Goal: Task Accomplishment & Management: Manage account settings

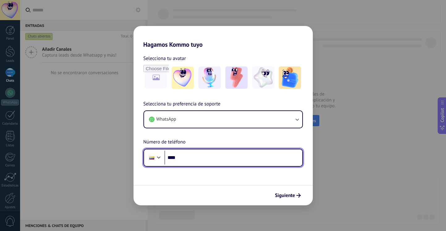
click at [219, 153] on input "****" at bounding box center [234, 158] width 138 height 14
type input "**********"
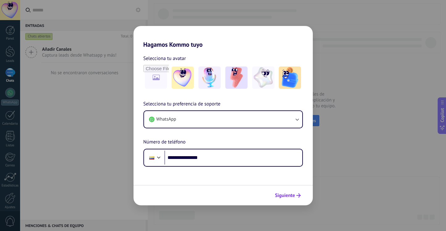
click at [293, 194] on span "Siguiente" at bounding box center [285, 195] width 20 height 4
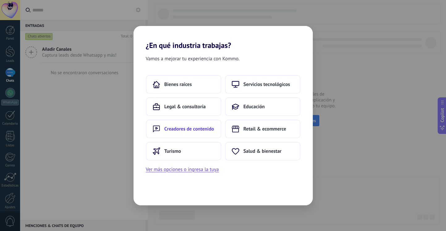
click at [212, 133] on button "Creadores de contenido" at bounding box center [183, 129] width 75 height 19
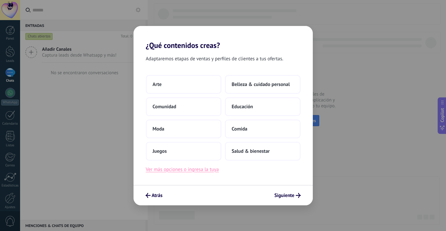
click at [213, 170] on button "Ver más opciones o ingresa la tuya" at bounding box center [182, 169] width 73 height 8
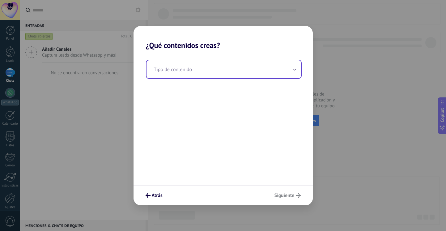
click at [173, 66] on input "text" at bounding box center [224, 69] width 155 height 18
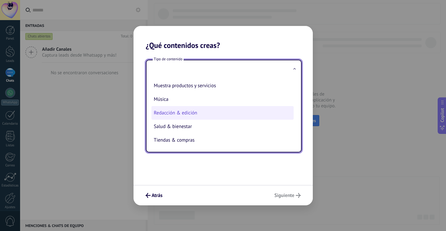
scroll to position [123, 0]
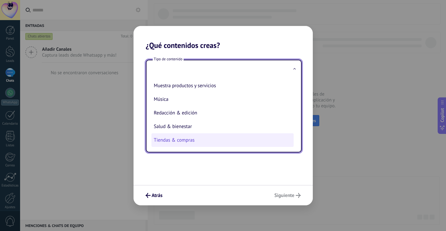
click at [180, 142] on li "Tiendas & compras" at bounding box center [223, 140] width 142 height 14
type input "**********"
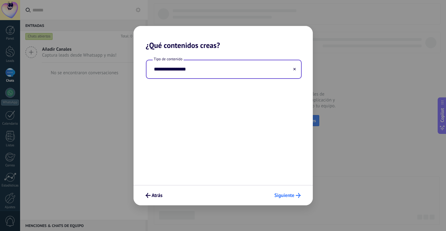
click at [285, 197] on span "Siguiente" at bounding box center [285, 195] width 20 height 4
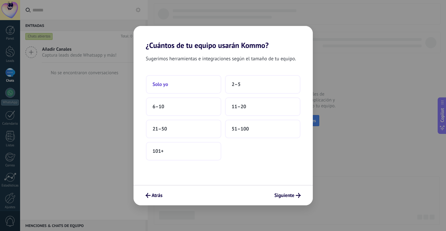
click at [191, 91] on button "Solo yo" at bounding box center [183, 84] width 75 height 19
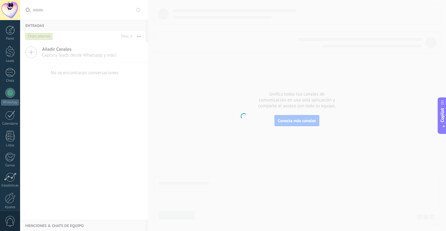
scroll to position [26, 0]
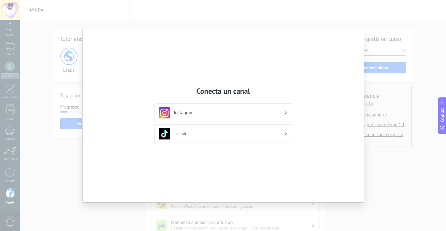
click at [186, 111] on h3 "Instagram" at bounding box center [229, 113] width 110 height 6
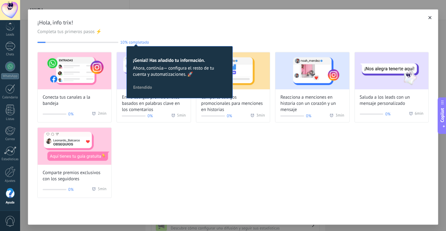
click at [254, 152] on div "Conecta tus canales a la bandeja 0% 2 min Envía códigos promocionales basados e…" at bounding box center [233, 125] width 392 height 146
click at [141, 41] on span "10% completado" at bounding box center [134, 42] width 29 height 5
click at [158, 37] on div "¡Hola, info trix! Completa tus primeros pasos ⚡ 10% completado 10 ¡Genial! Has …" at bounding box center [233, 32] width 392 height 26
click at [154, 92] on button "Entendido" at bounding box center [143, 87] width 24 height 9
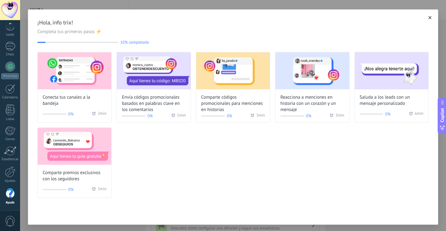
click at [431, 20] on button "button" at bounding box center [430, 18] width 6 height 6
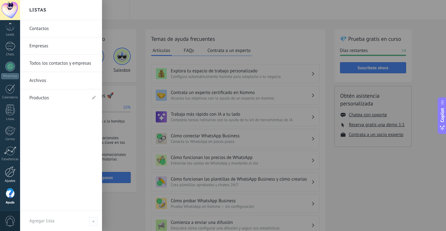
scroll to position [26, 0]
click at [10, 109] on div at bounding box center [10, 110] width 9 height 11
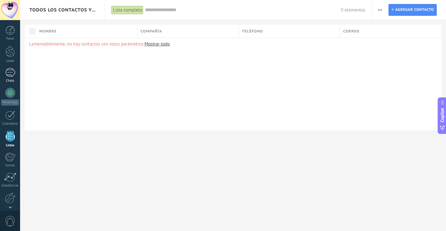
click at [11, 78] on link "Chats" at bounding box center [10, 75] width 20 height 15
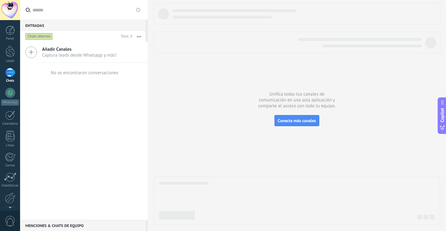
click at [28, 52] on icon at bounding box center [31, 52] width 12 height 12
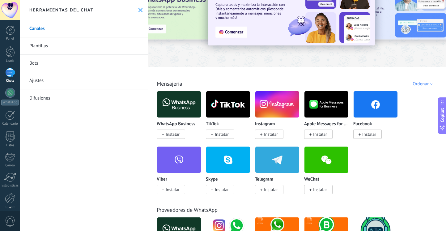
scroll to position [37, 0]
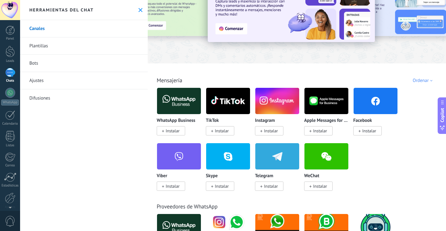
click at [274, 130] on span "Instalar" at bounding box center [271, 131] width 14 height 6
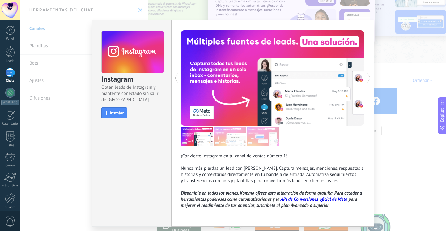
scroll to position [11, 0]
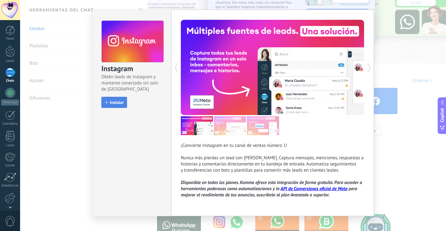
click at [122, 102] on span "Instalar" at bounding box center [117, 102] width 14 height 4
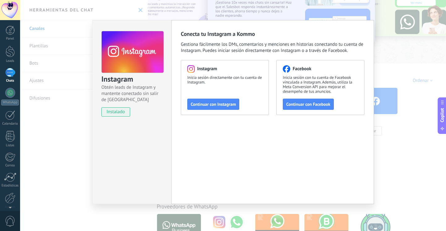
scroll to position [0, 0]
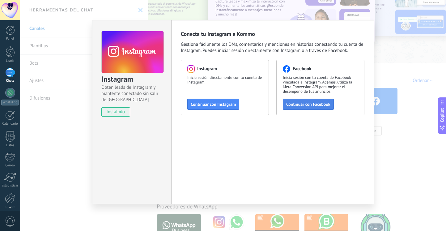
click at [296, 105] on span "Continuar con Facebook" at bounding box center [308, 104] width 44 height 4
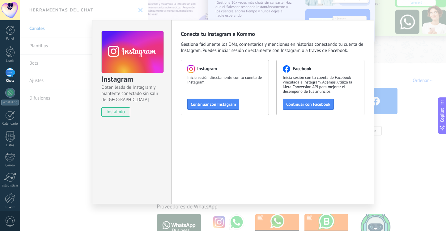
click at [399, 46] on div "Instagram Obtén leads de Instagram y mantente conectado sin salir de Kommo inst…" at bounding box center [233, 115] width 426 height 231
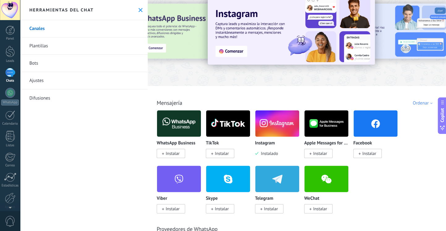
scroll to position [31, 0]
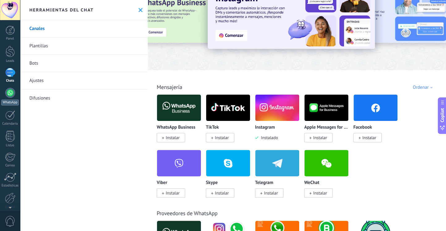
click at [10, 95] on div at bounding box center [10, 93] width 10 height 10
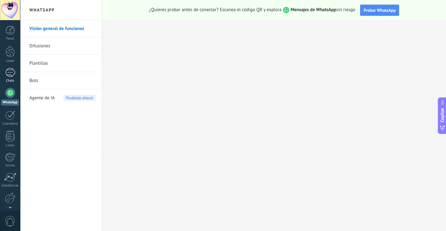
click at [8, 69] on div at bounding box center [10, 72] width 10 height 9
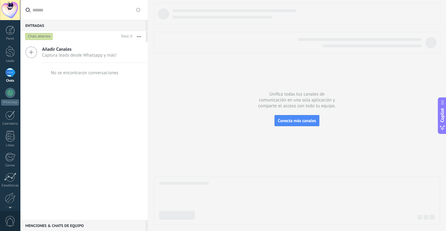
click at [33, 55] on icon at bounding box center [31, 52] width 12 height 12
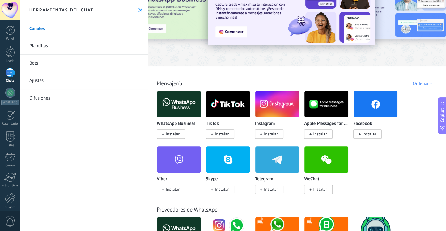
scroll to position [48, 0]
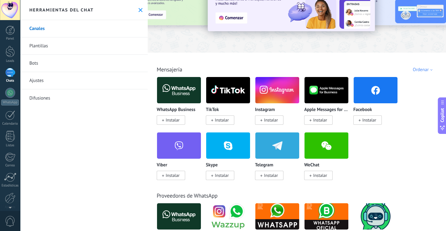
click at [181, 119] on span "Instalar" at bounding box center [171, 119] width 28 height 9
click at [165, 122] on span "Instalar" at bounding box center [171, 119] width 28 height 9
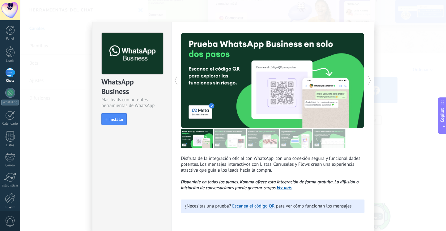
scroll to position [1, 0]
click at [121, 117] on span "Instalar" at bounding box center [116, 119] width 14 height 4
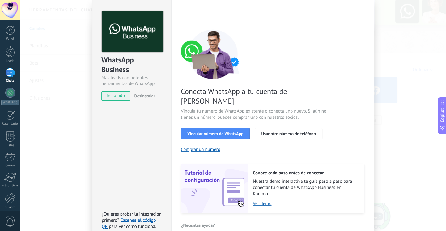
scroll to position [0, 0]
click at [222, 131] on span "Vincular número de WhatsApp" at bounding box center [215, 133] width 56 height 4
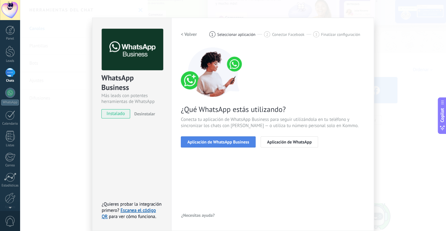
click at [233, 140] on span "Aplicación de WhatsApp Business" at bounding box center [218, 142] width 62 height 4
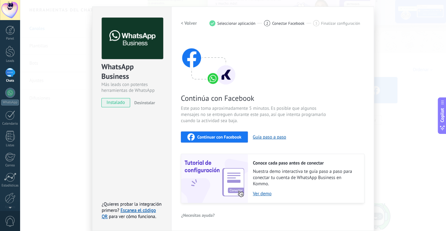
scroll to position [17, 0]
click at [237, 135] on span "Continuar con Facebook" at bounding box center [219, 137] width 44 height 4
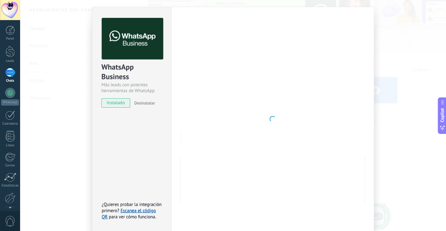
click at [120, 104] on span "instalado" at bounding box center [116, 102] width 28 height 9
click at [395, 111] on div "WhatsApp Business Más leads con potentes herramientas de WhatsApp instalado Des…" at bounding box center [233, 115] width 426 height 231
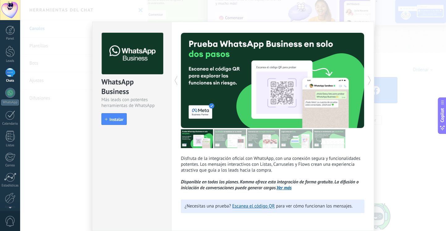
scroll to position [1, 0]
click at [120, 117] on span "Instalar" at bounding box center [116, 119] width 14 height 4
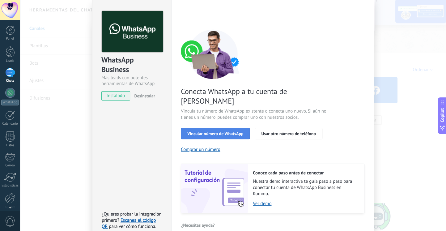
click at [231, 131] on span "Vincular número de WhatsApp" at bounding box center [215, 133] width 56 height 4
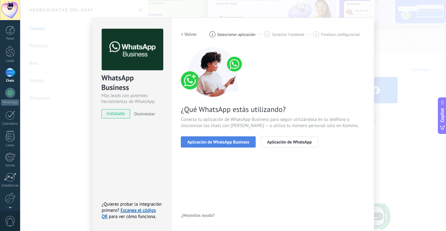
click at [229, 143] on span "Aplicación de WhatsApp Business" at bounding box center [218, 142] width 62 height 4
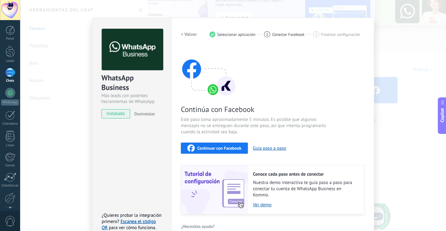
click at [229, 146] on span "Continuar con Facebook" at bounding box center [219, 148] width 44 height 4
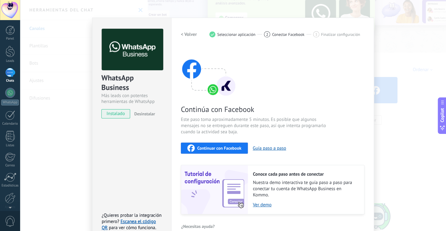
click at [230, 146] on span "Continuar con Facebook" at bounding box center [219, 148] width 44 height 4
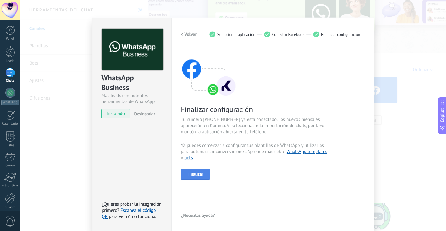
scroll to position [0, 0]
click at [204, 172] on button "Finalizar" at bounding box center [195, 174] width 29 height 11
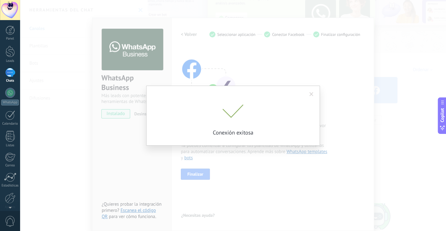
click at [315, 94] on span at bounding box center [311, 94] width 10 height 11
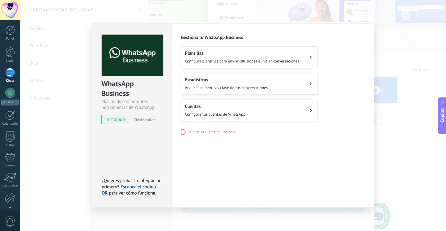
click at [271, 118] on button "Cuentas Configura tus cuentas de WhatsApp" at bounding box center [249, 111] width 137 height 22
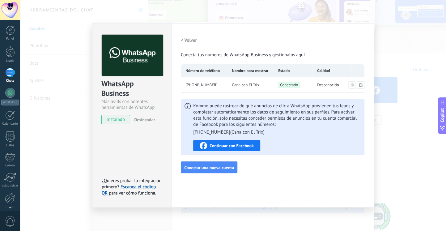
click at [249, 147] on span "Continuar con Facebook" at bounding box center [232, 146] width 44 height 4
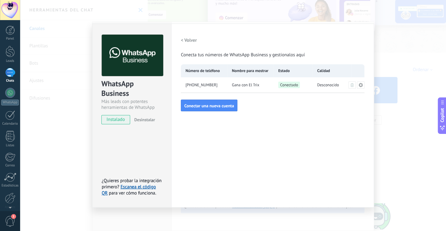
click at [182, 39] on h2 "< Volver" at bounding box center [189, 40] width 16 height 6
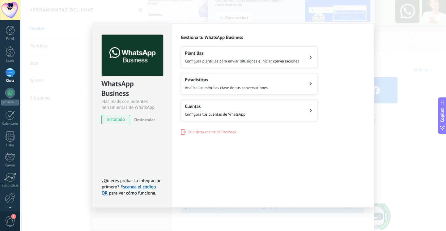
click at [254, 61] on span "Configura plantillas para enviar difusiones e iniciar conversaciones" at bounding box center [242, 60] width 114 height 5
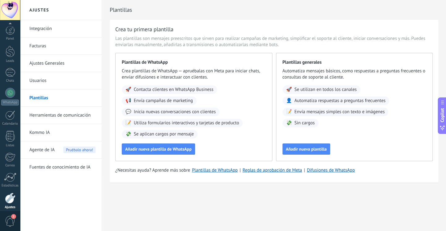
scroll to position [26, 0]
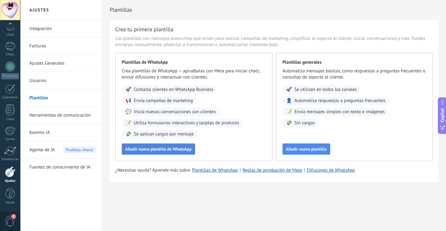
click at [186, 148] on span "Añadir nueva plantilla de WhatsApp" at bounding box center [158, 149] width 66 height 4
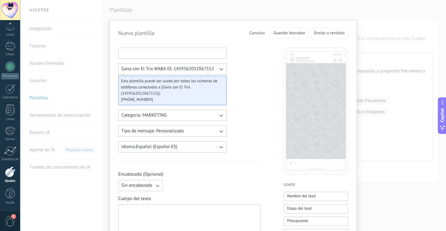
click at [174, 56] on input at bounding box center [173, 53] width 108 height 10
type input "****"
click at [219, 114] on icon "button" at bounding box center [221, 115] width 6 height 6
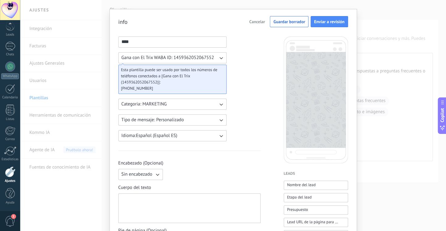
click at [222, 118] on icon "button" at bounding box center [221, 120] width 6 height 6
click at [218, 127] on li "Carrusel" at bounding box center [171, 130] width 112 height 11
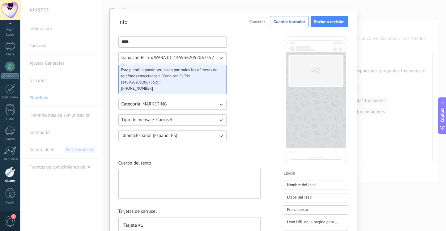
click at [211, 123] on button "Tipo de mensaje: Carrusel" at bounding box center [172, 119] width 108 height 11
click at [206, 142] on li "Flows" at bounding box center [171, 141] width 112 height 11
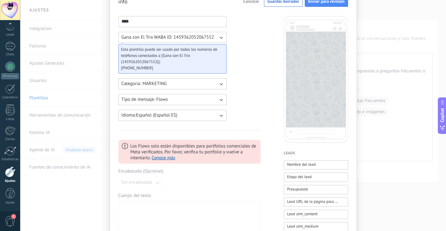
scroll to position [40, 0]
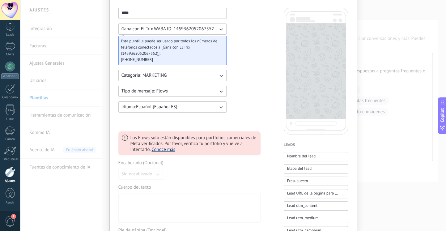
click at [171, 150] on link "Conoce más" at bounding box center [164, 150] width 24 height 6
click at [189, 89] on button "Tipo de mensaje: Flows" at bounding box center [172, 91] width 108 height 11
click at [126, 139] on use at bounding box center [125, 138] width 6 height 6
click at [133, 94] on button "Tipo de mensaje: Flows" at bounding box center [172, 91] width 108 height 11
click at [136, 89] on span "Personalizado" at bounding box center [136, 91] width 28 height 6
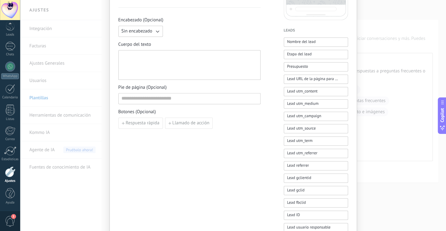
scroll to position [139, 0]
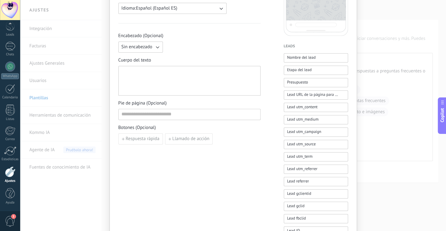
click at [139, 45] on span "Sin encabezado" at bounding box center [137, 47] width 31 height 6
click at [176, 61] on span "Cuerpo del texto" at bounding box center [189, 60] width 142 height 6
click at [172, 68] on div at bounding box center [189, 81] width 142 height 30
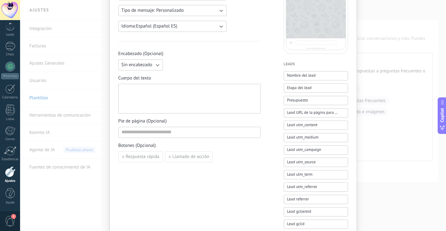
scroll to position [117, 0]
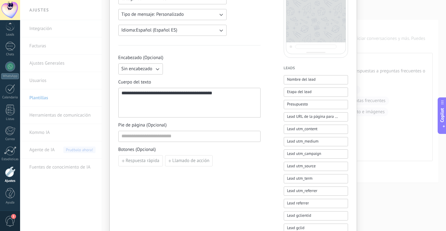
drag, startPoint x: 212, startPoint y: 133, endPoint x: 239, endPoint y: 179, distance: 53.9
click at [239, 179] on div "**********" at bounding box center [189, 140] width 142 height 418
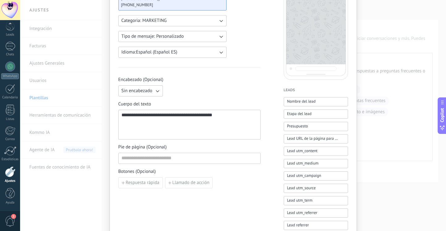
scroll to position [93, 0]
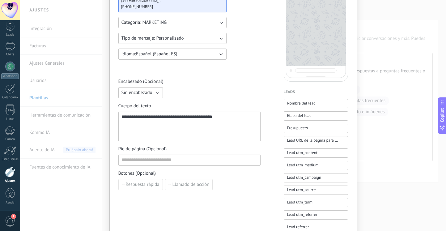
click at [133, 116] on div "**********" at bounding box center [190, 126] width 136 height 24
click at [297, 101] on span "Nombre del lead" at bounding box center [301, 103] width 29 height 6
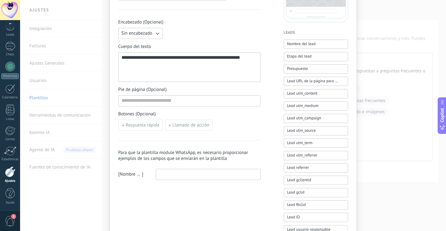
scroll to position [154, 0]
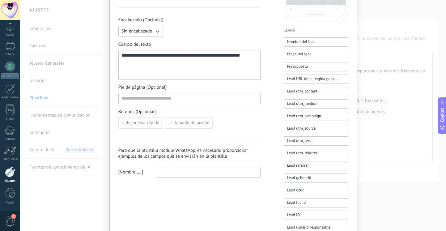
click at [172, 170] on input at bounding box center [208, 172] width 104 height 10
click at [269, 124] on div "**********" at bounding box center [233, 102] width 230 height 418
click at [246, 171] on input "*****" at bounding box center [208, 172] width 104 height 10
type input "*"
type input "*****"
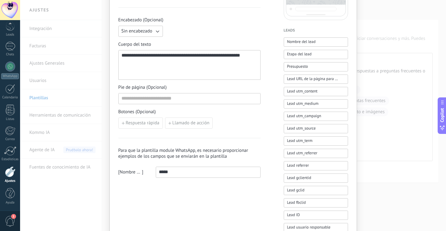
click at [254, 150] on h3 "Para que la plantilla module WhatsApp, es necesario proporcionar ejemplos de lo…" at bounding box center [189, 154] width 142 height 12
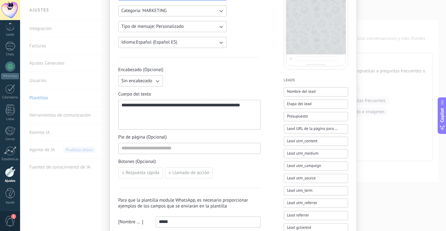
scroll to position [107, 0]
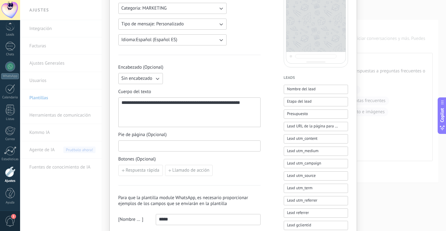
click at [238, 145] on input at bounding box center [190, 146] width 142 height 10
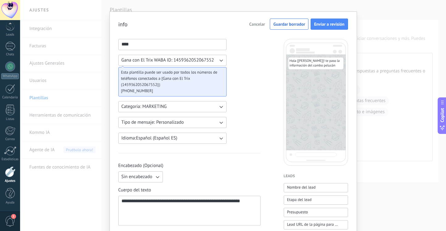
scroll to position [41, 0]
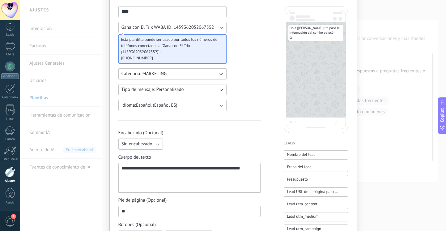
type input "*"
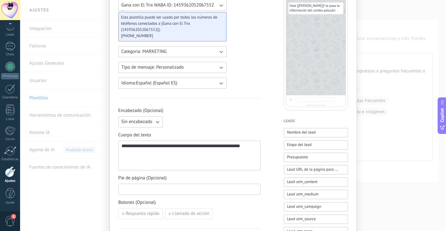
scroll to position [56, 0]
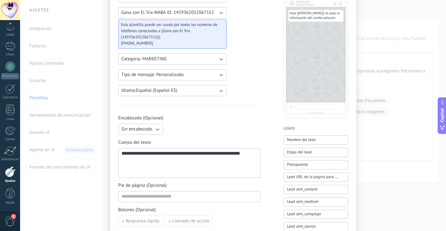
click at [212, 61] on button "Categoria: MARKETING" at bounding box center [172, 59] width 108 height 11
click at [247, 63] on div "**********" at bounding box center [189, 200] width 142 height 418
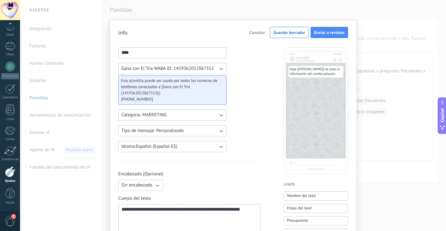
scroll to position [4, 0]
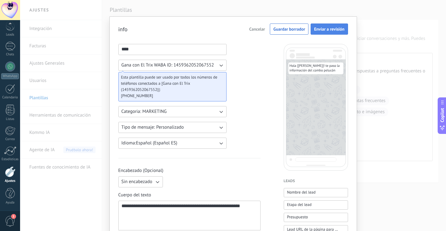
click at [324, 34] on button "Enviar a revisión" at bounding box center [329, 29] width 37 height 11
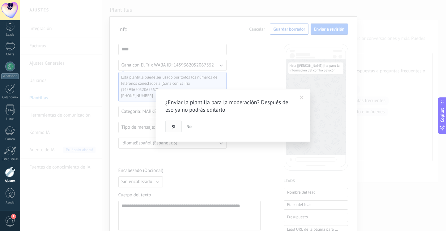
click at [175, 130] on button "Si" at bounding box center [173, 127] width 16 height 12
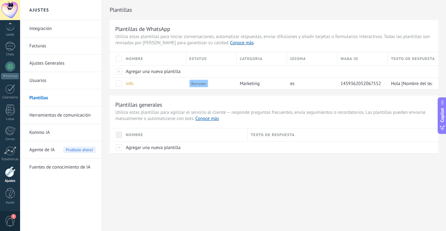
scroll to position [0, 0]
click at [144, 150] on span "Agregar una nueva plantilla" at bounding box center [153, 148] width 55 height 6
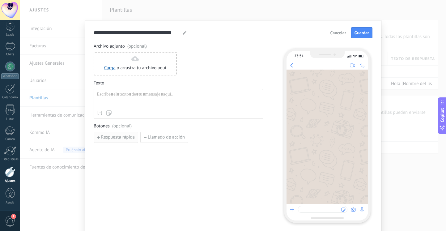
click at [121, 139] on span "Respuesta rápida" at bounding box center [118, 137] width 34 height 4
click at [128, 139] on input at bounding box center [127, 137] width 66 height 10
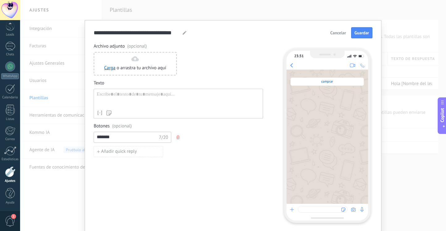
type input "*******"
click at [225, 153] on div "Añadir quick reply" at bounding box center [178, 151] width 169 height 11
click at [148, 98] on div at bounding box center [178, 100] width 163 height 16
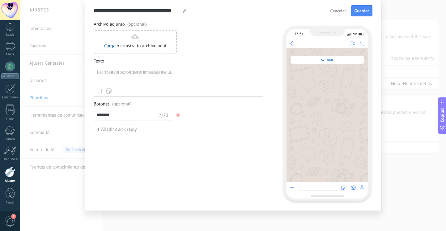
scroll to position [22, 0]
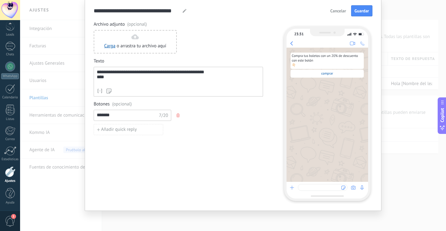
click at [105, 80] on div "****" at bounding box center [178, 79] width 163 height 8
click at [98, 79] on div "****" at bounding box center [178, 79] width 163 height 8
copy div "****"
click at [216, 75] on div "**********" at bounding box center [178, 79] width 163 height 8
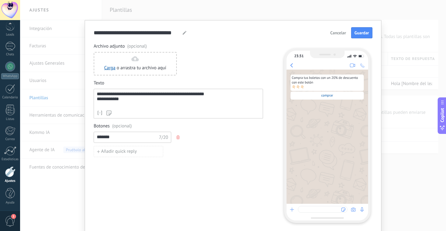
scroll to position [0, 0]
click at [357, 35] on span "Guardar" at bounding box center [362, 33] width 15 height 4
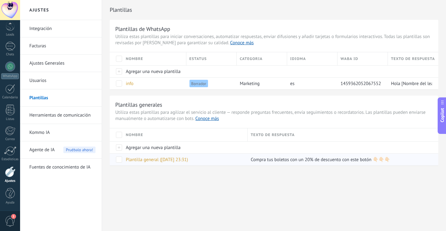
click at [209, 158] on div "Plantilla general ([DATE] 23:31)" at bounding box center [184, 160] width 122 height 12
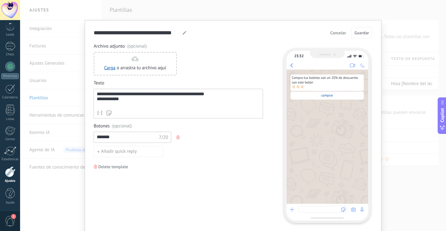
click at [114, 138] on input "*******" at bounding box center [127, 137] width 66 height 10
click at [105, 137] on input "*******" at bounding box center [127, 137] width 66 height 10
click at [327, 95] on span "comprar" at bounding box center [327, 95] width 12 height 4
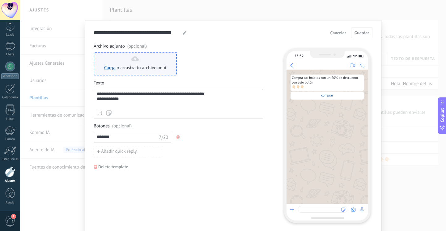
click at [137, 64] on div "Carga o arrastra tu archivo aquí Arrastra aquí" at bounding box center [135, 63] width 62 height 15
